Goal: Task Accomplishment & Management: Manage account settings

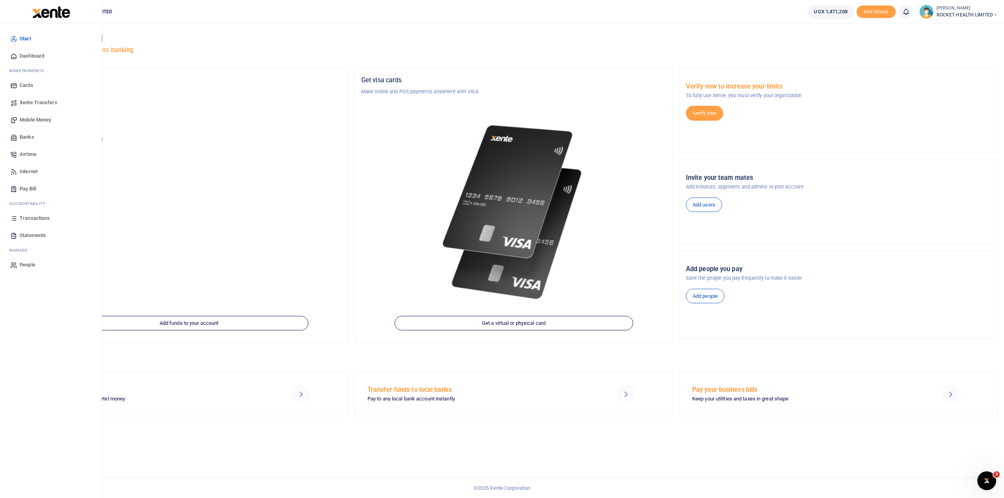
click at [36, 220] on span "Transactions" at bounding box center [35, 218] width 30 height 8
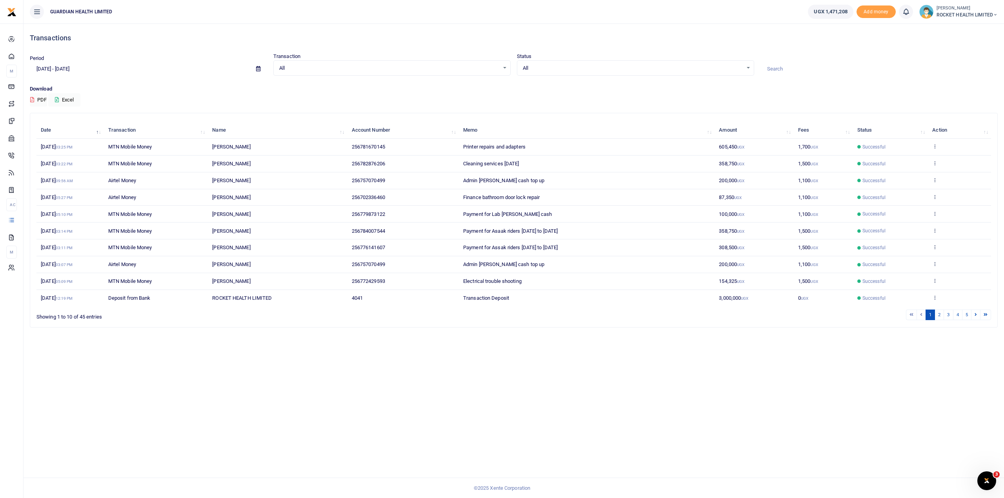
click at [258, 68] on icon at bounding box center [258, 68] width 4 height 5
click at [62, 170] on li "Custom Range" at bounding box center [57, 170] width 55 height 12
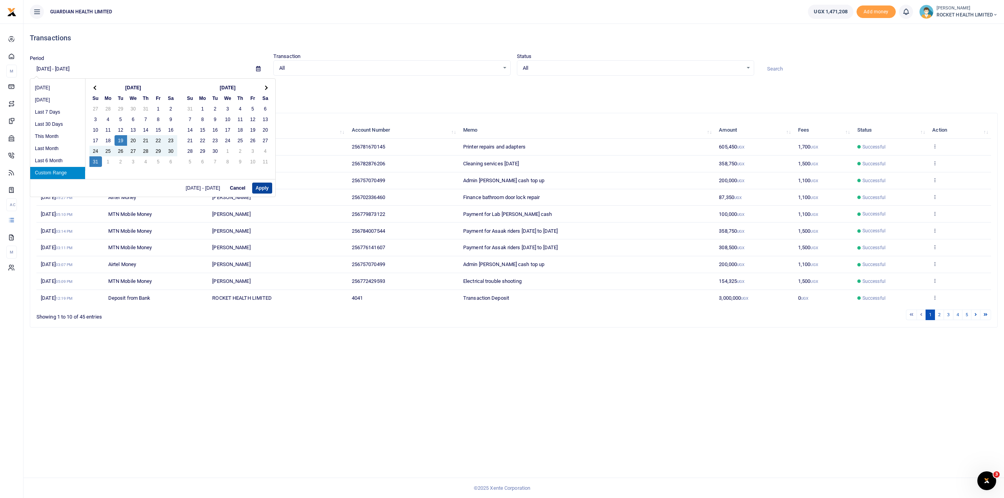
click at [261, 188] on button "Apply" at bounding box center [262, 188] width 20 height 11
type input "08/19/2025 - 08/31/2025"
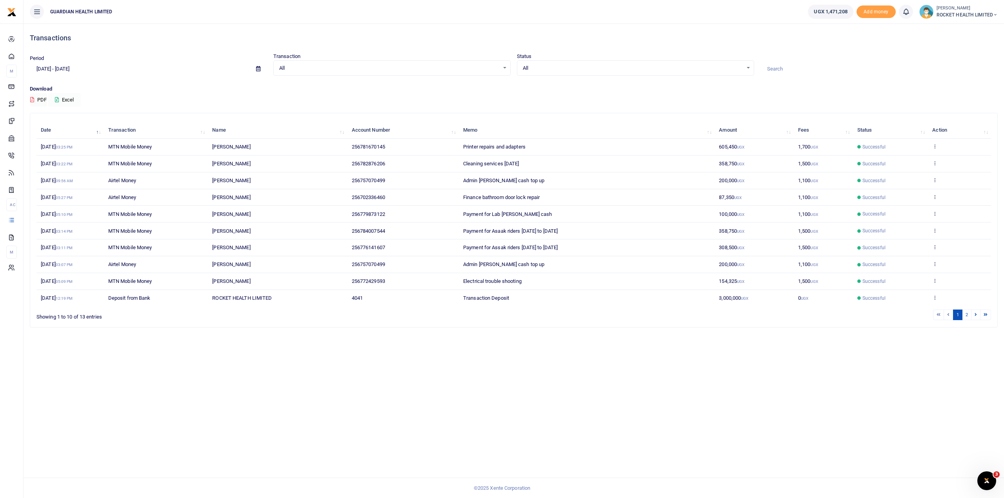
click at [65, 101] on button "Excel" at bounding box center [64, 99] width 32 height 13
